Goal: Task Accomplishment & Management: Manage account settings

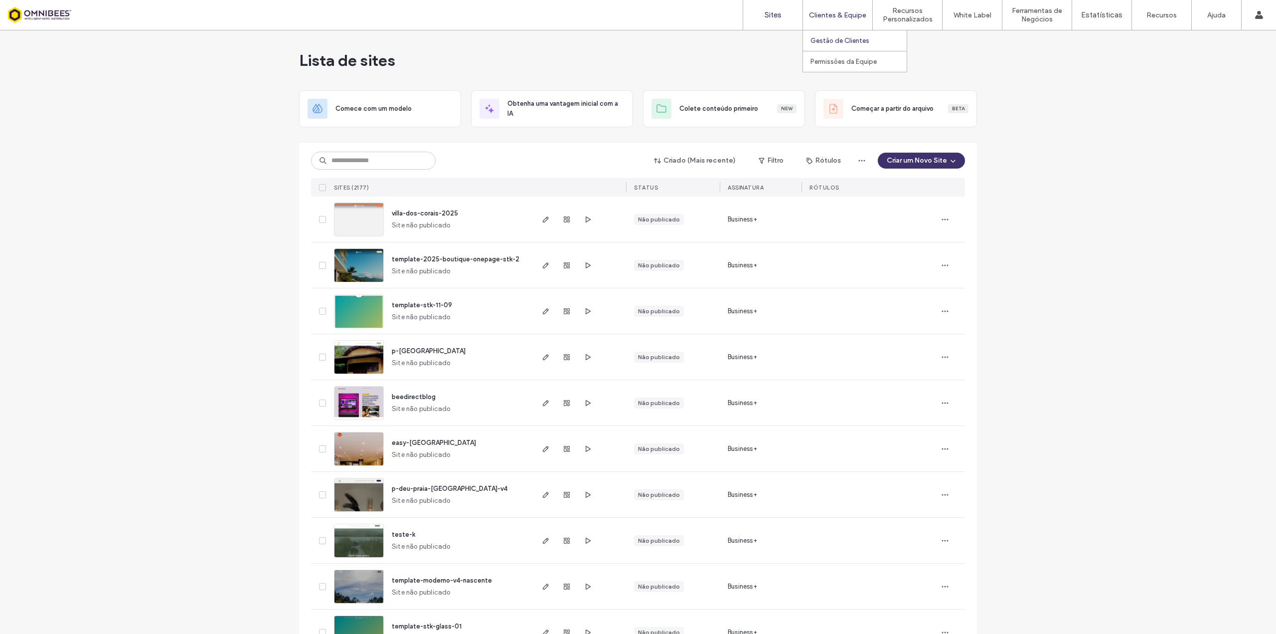
click at [844, 42] on label "Gestão de Clientes" at bounding box center [840, 40] width 59 height 7
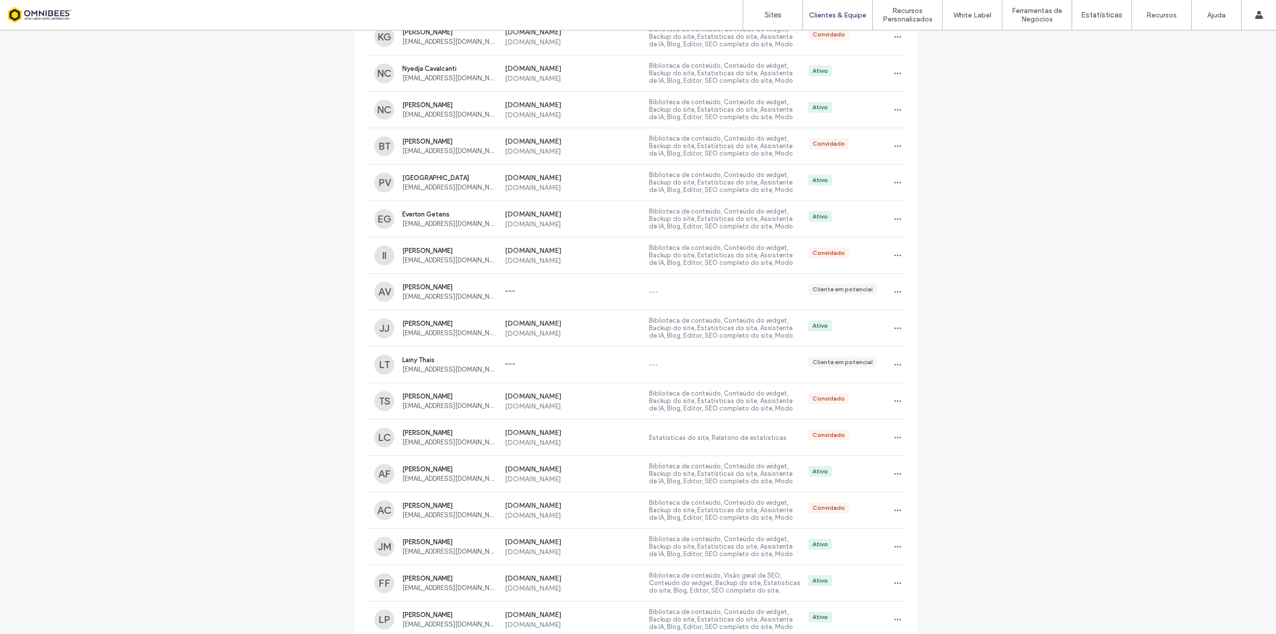
scroll to position [698, 0]
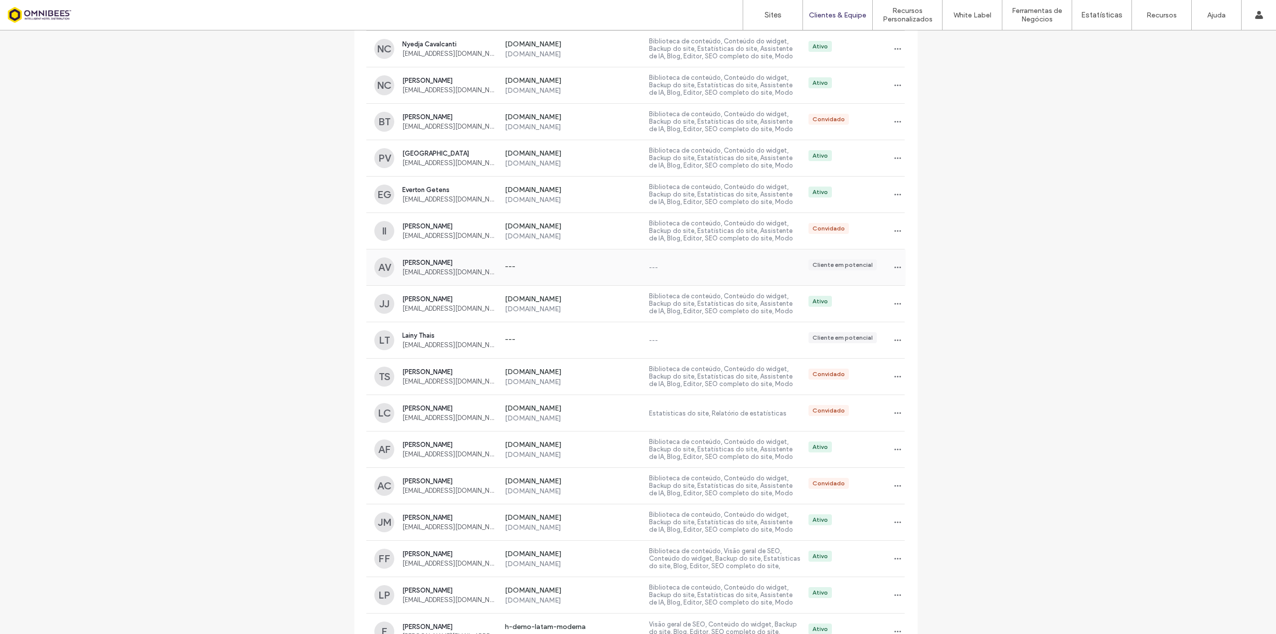
click at [509, 266] on label "---" at bounding box center [573, 267] width 136 height 10
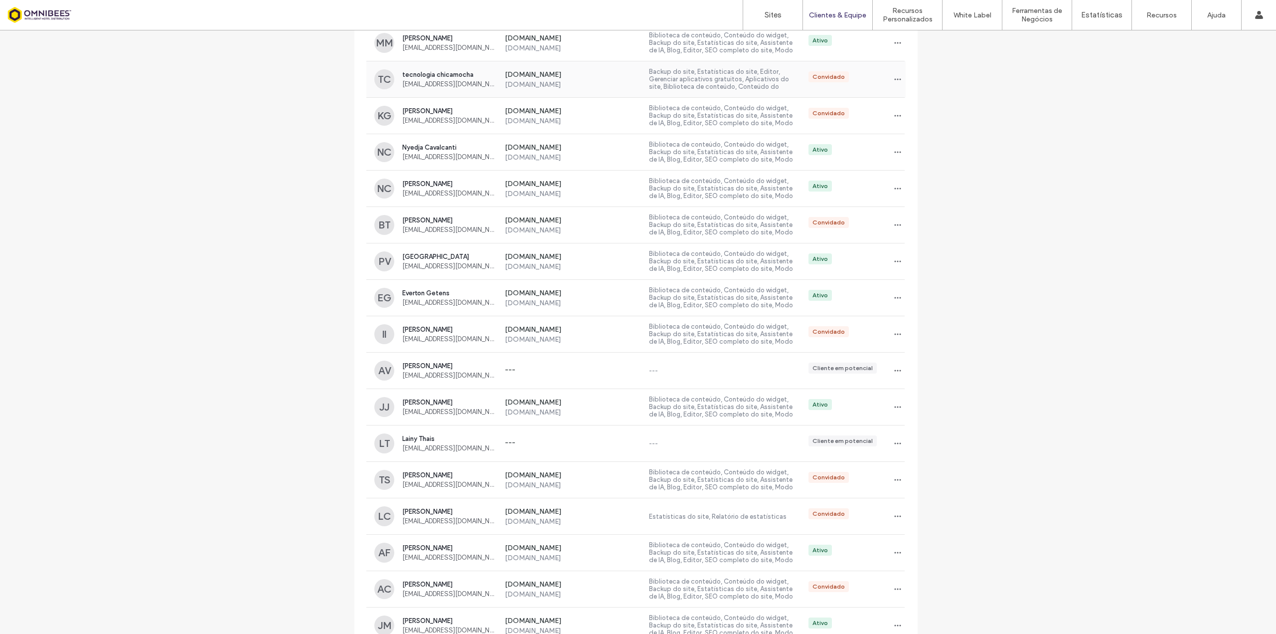
scroll to position [695, 0]
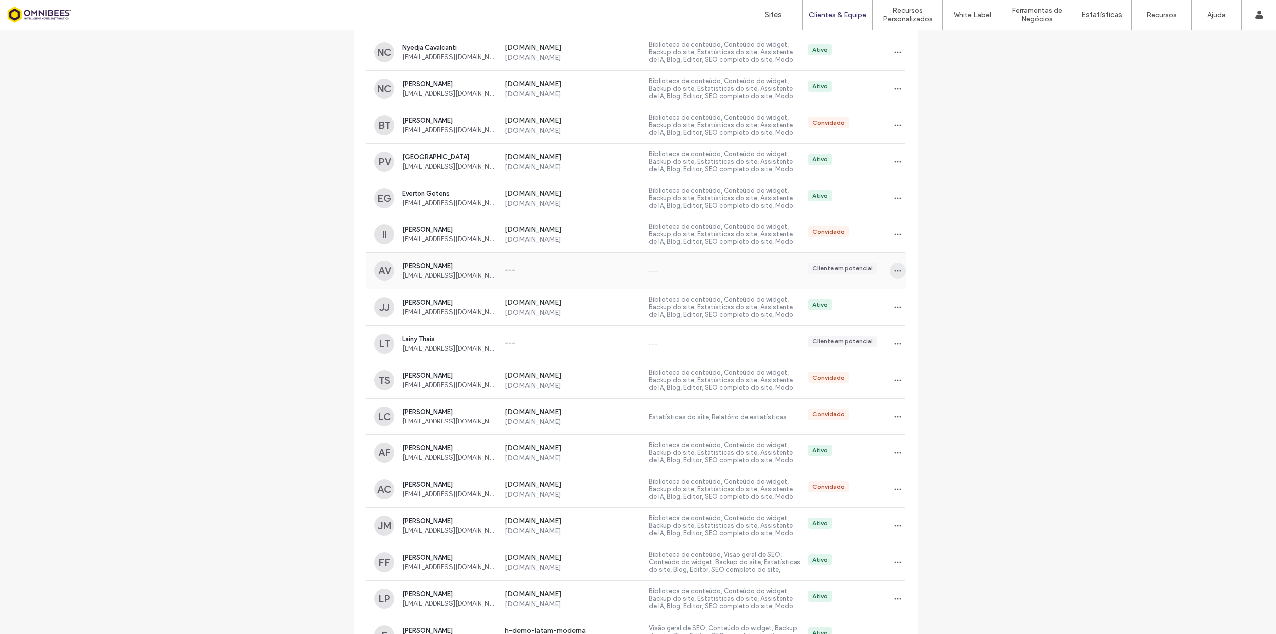
click at [894, 271] on icon "button" at bounding box center [898, 271] width 8 height 8
click at [958, 261] on div "Gestão de clientes Gerencie seus clientes a cada passo do caminho, desde o mome…" at bounding box center [638, 145] width 1276 height 1618
click at [522, 274] on label "---" at bounding box center [573, 271] width 136 height 10
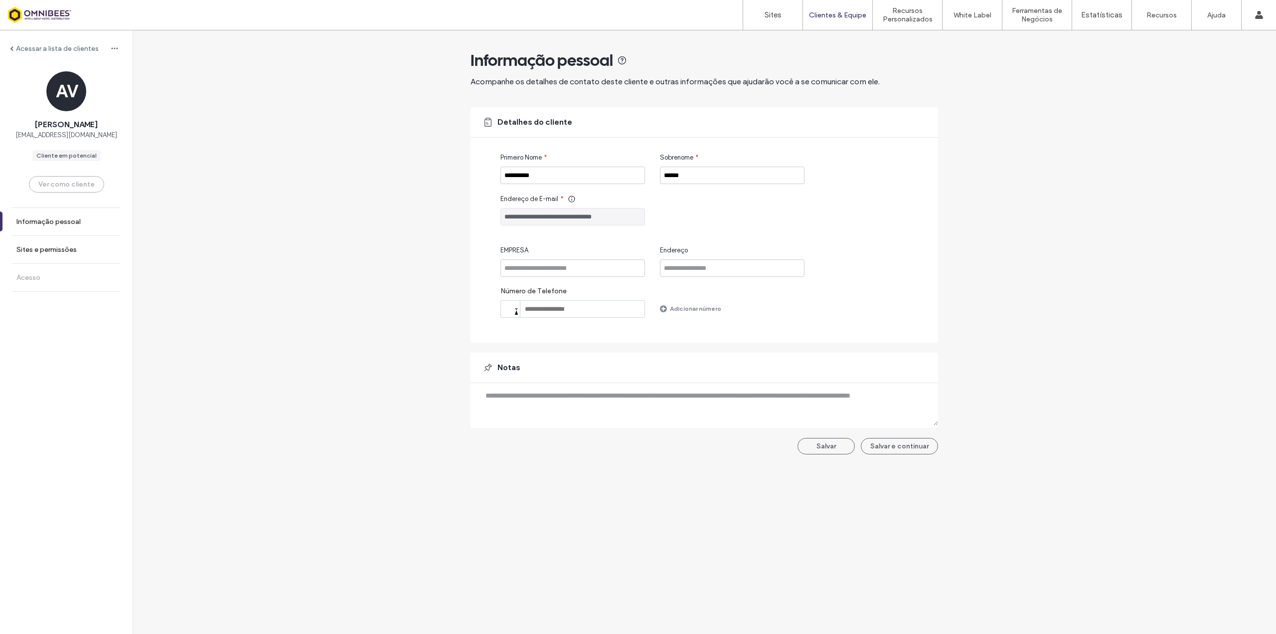
click at [620, 61] on icon at bounding box center [622, 60] width 10 height 10
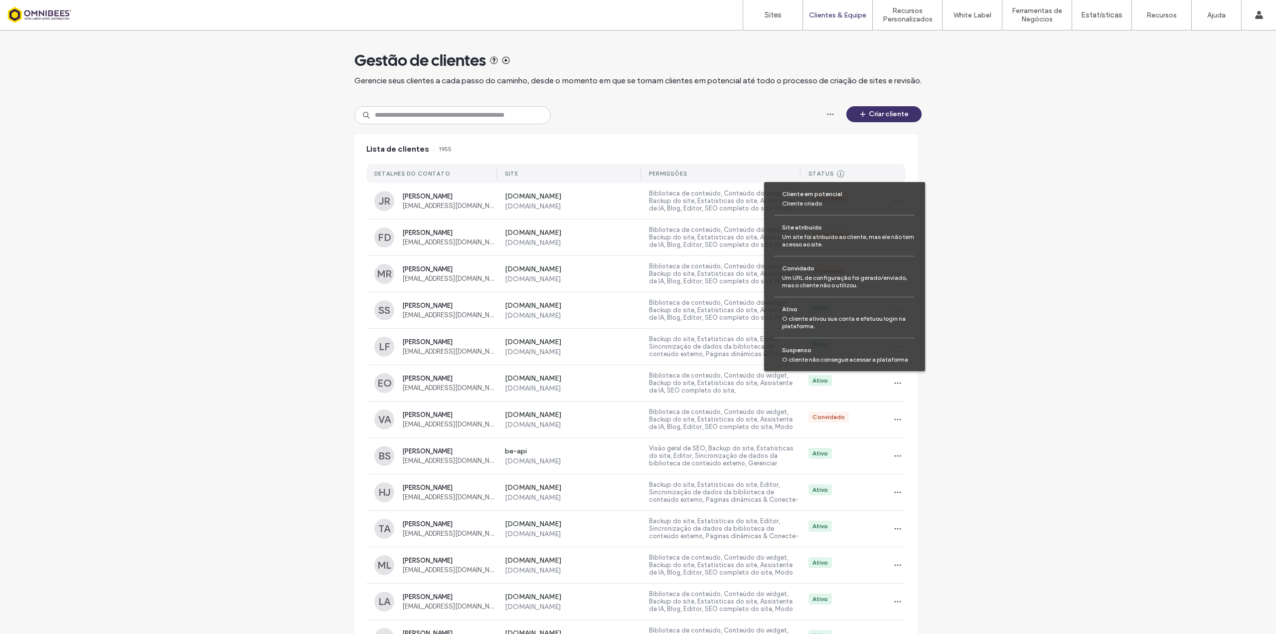
click at [837, 174] on icon at bounding box center [840, 173] width 7 height 7
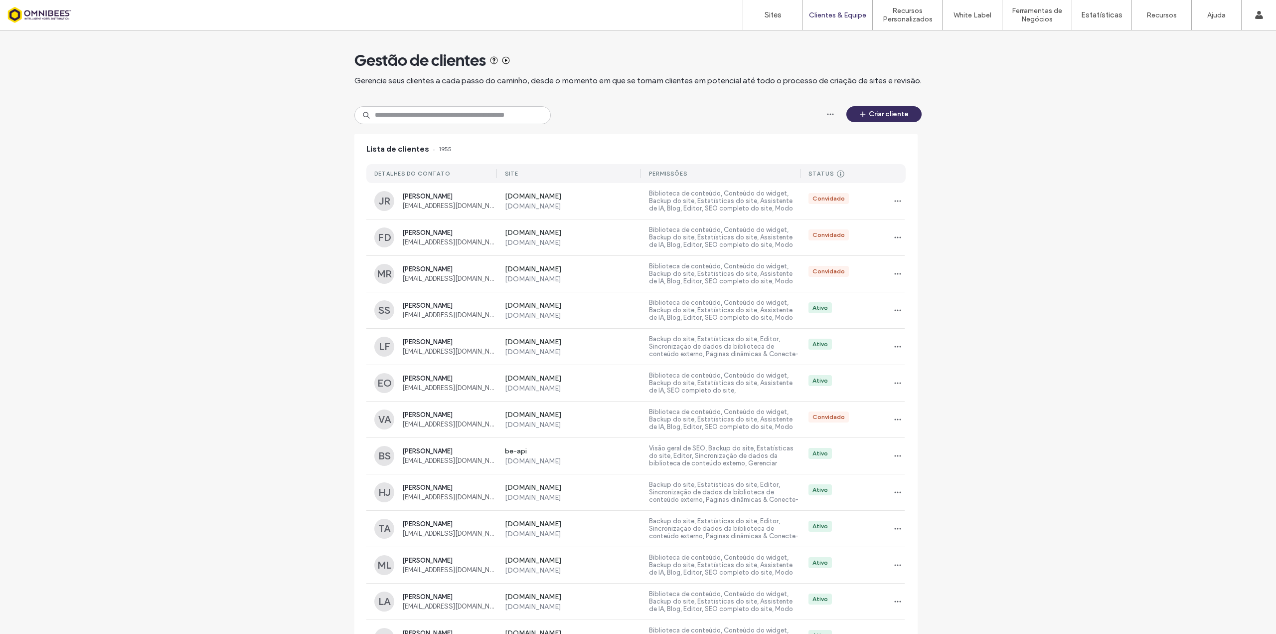
click at [859, 115] on icon "button" at bounding box center [863, 114] width 8 height 8
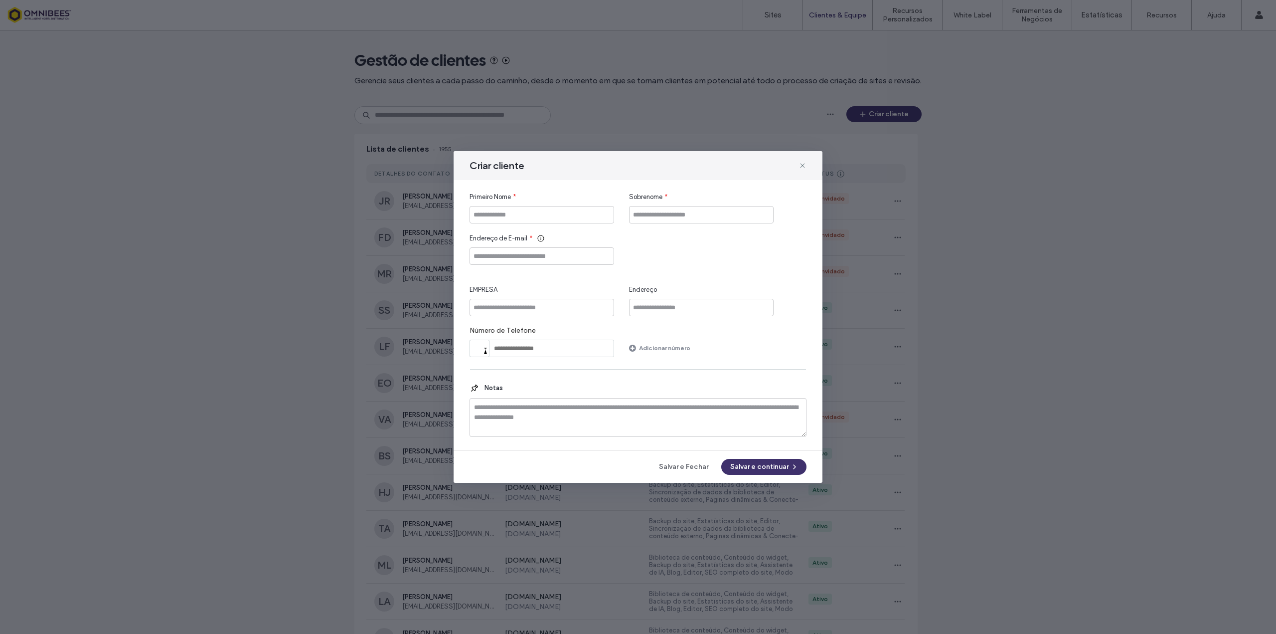
click at [1003, 280] on div "Criar cliente Primeiro Nome * Sobrenome * Endereço de E-mail * EMPRESA Endereço…" at bounding box center [638, 317] width 1276 height 634
click at [803, 168] on icon at bounding box center [803, 166] width 8 height 8
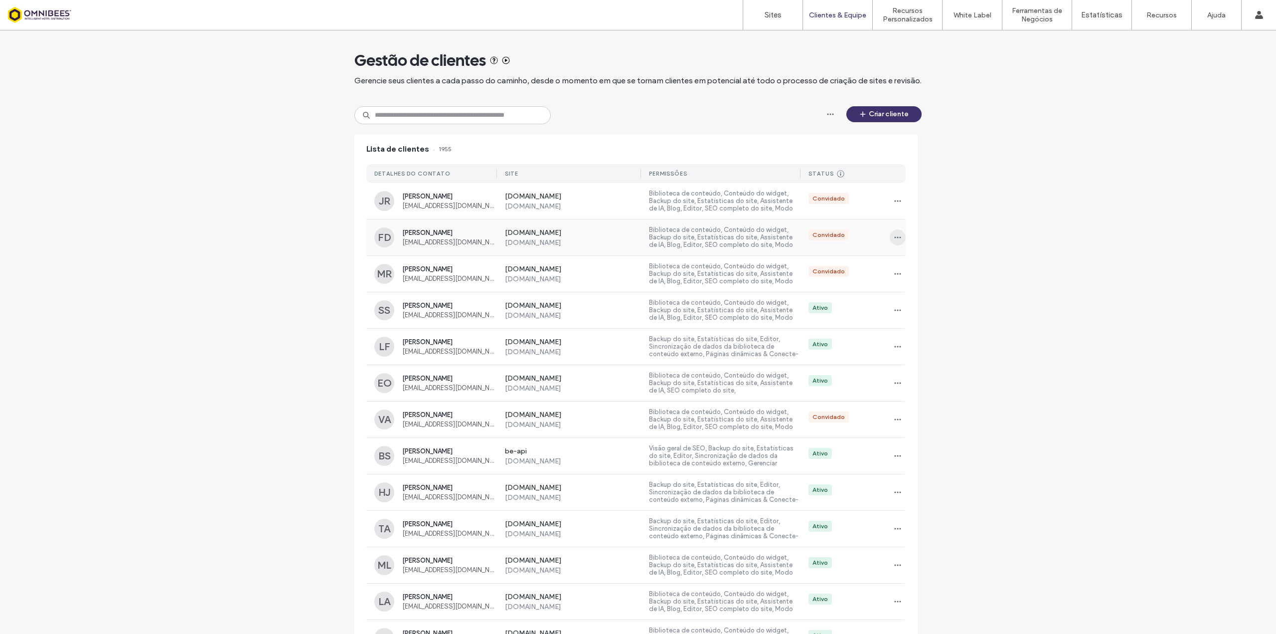
click at [894, 234] on icon "button" at bounding box center [898, 237] width 8 height 8
click at [990, 218] on div "Gestão de clientes Gerencie seus clientes a cada passo do caminho, desde o mome…" at bounding box center [638, 475] width 1276 height 890
click at [895, 308] on icon "button" at bounding box center [898, 310] width 8 height 8
click at [955, 289] on div "Gestão de clientes Gerencie seus clientes a cada passo do caminho, desde o mome…" at bounding box center [638, 475] width 1276 height 890
